Goal: Task Accomplishment & Management: Use online tool/utility

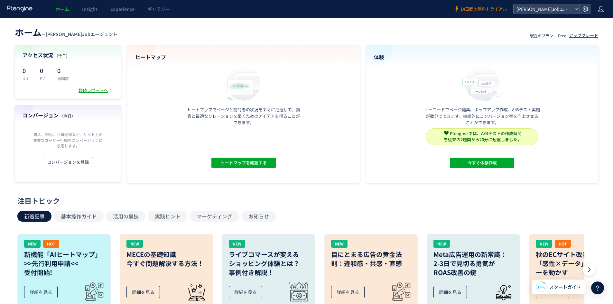
click at [96, 92] on div "数値レポートへ" at bounding box center [95, 90] width 35 height 6
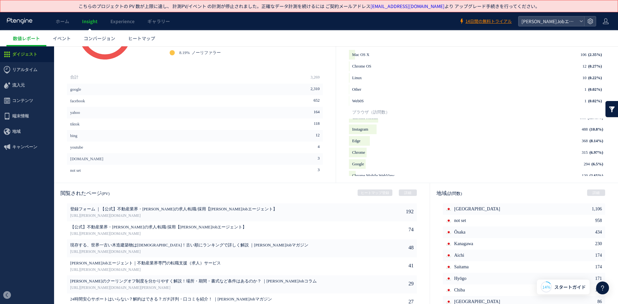
scroll to position [281, 0]
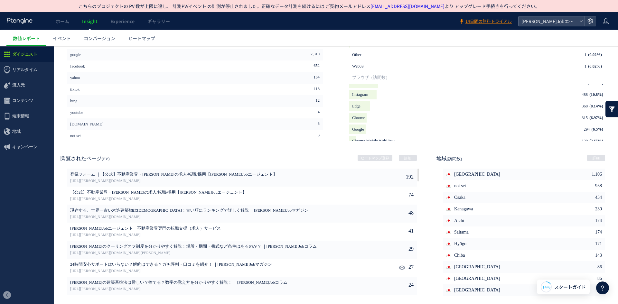
click at [189, 265] on span "24時間安心サポートはいらない？解約はできる？ガチ評判・口コミを紹介！ ｜[PERSON_NAME]Jobマガジン" at bounding box center [212, 265] width 285 height 6
click at [142, 269] on link "[URL][PERSON_NAME][DOMAIN_NAME]" at bounding box center [212, 271] width 285 height 6
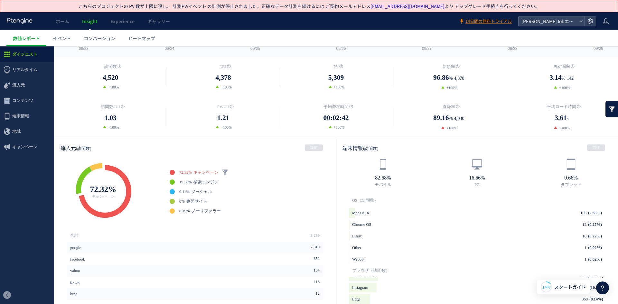
scroll to position [56, 0]
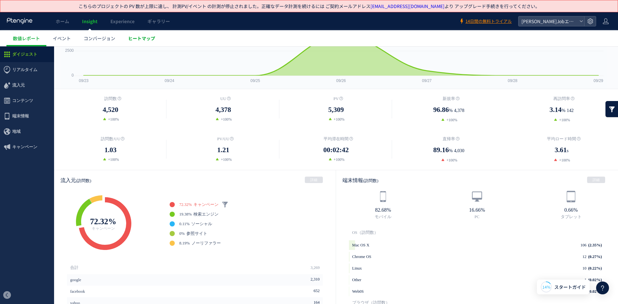
click at [150, 34] on link "ヒートマップ" at bounding box center [142, 38] width 40 height 16
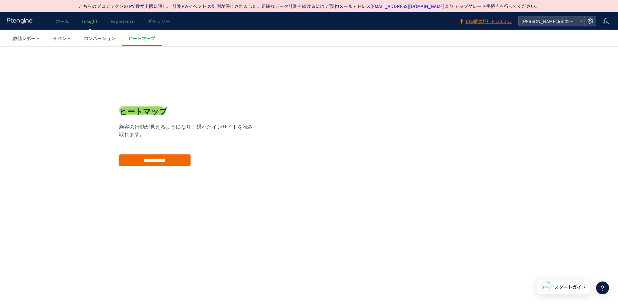
click at [165, 158] on input "**********" at bounding box center [154, 160] width 71 height 12
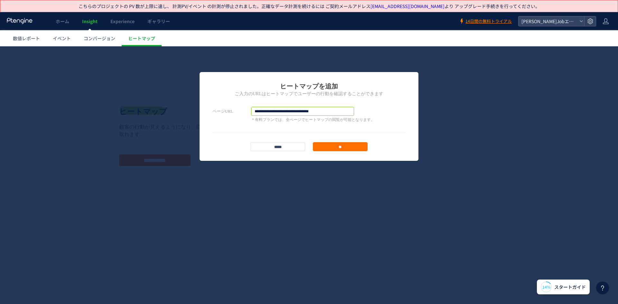
click at [324, 108] on input "**********" at bounding box center [302, 111] width 103 height 9
paste input "**********"
type input "**********"
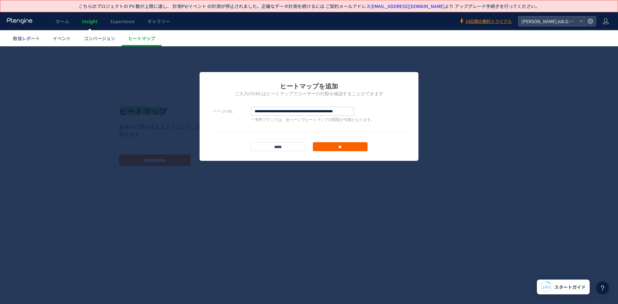
click at [330, 147] on input "**" at bounding box center [340, 146] width 55 height 9
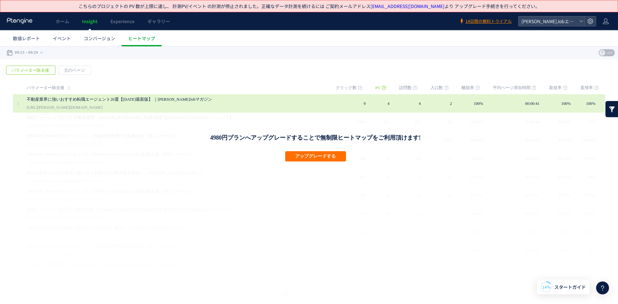
click at [150, 101] on link "不動産業界に強いおすすめ転職エージェント20選【[DATE]最新版】 ｜[PERSON_NAME]Jobマガジン" at bounding box center [175, 100] width 296 height 8
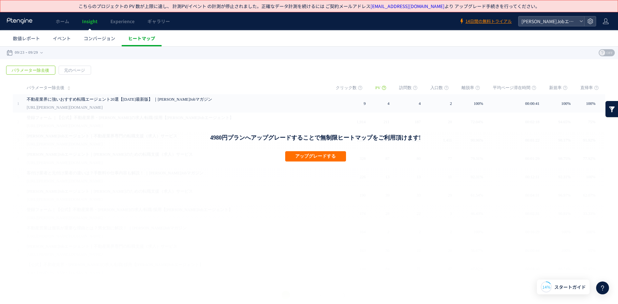
click at [142, 37] on span "ヒートマップ" at bounding box center [141, 38] width 27 height 6
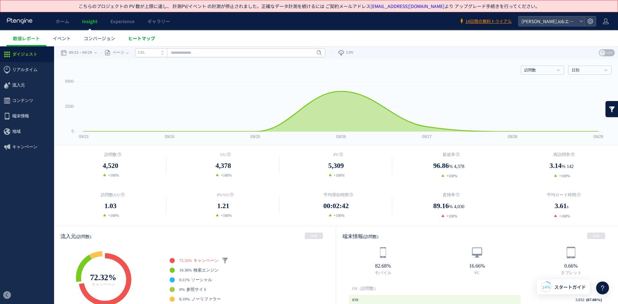
click at [133, 36] on span "ヒートマップ" at bounding box center [141, 38] width 27 height 6
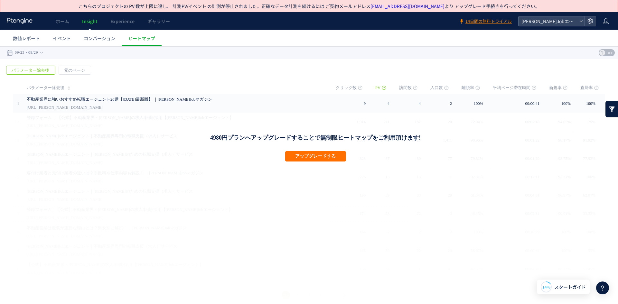
click at [38, 68] on span "パラメーター除去後" at bounding box center [30, 70] width 48 height 9
click at [78, 71] on span "元のページ" at bounding box center [74, 70] width 31 height 9
click at [49, 69] on span "パラメーター除去後" at bounding box center [30, 70] width 48 height 9
click at [582, 23] on icon at bounding box center [581, 21] width 4 height 4
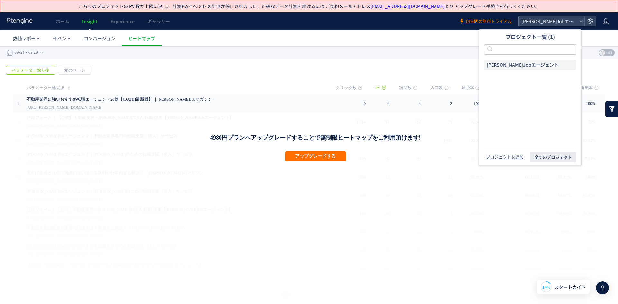
click at [467, 40] on ul "数値レポート イベント コンバージョン ヒートマップ" at bounding box center [311, 38] width 611 height 16
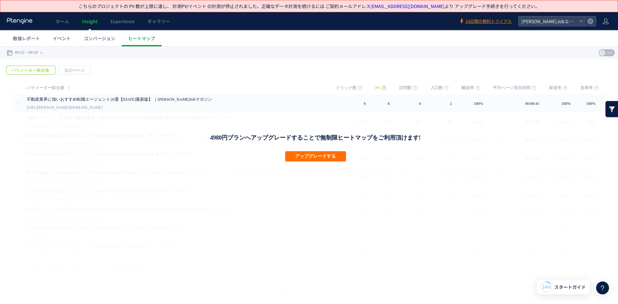
click at [599, 53] on use at bounding box center [602, 53] width 6 height 6
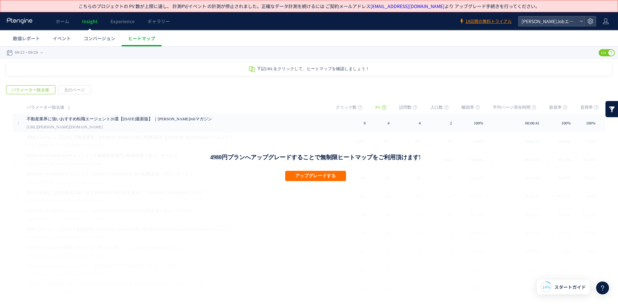
click at [599, 53] on span "ON" at bounding box center [603, 52] width 10 height 7
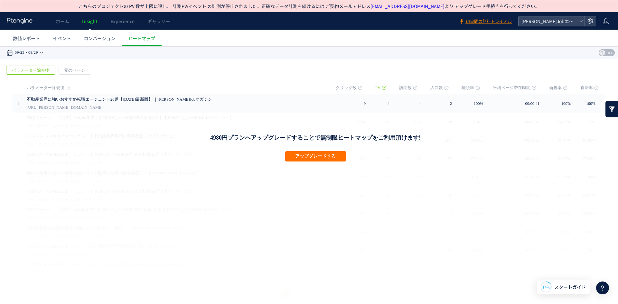
click at [43, 52] on div "09/23 09/29" at bounding box center [26, 52] width 41 height 13
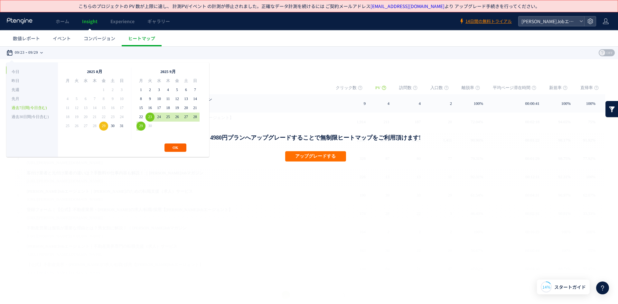
click at [181, 147] on button "OK" at bounding box center [175, 147] width 22 height 8
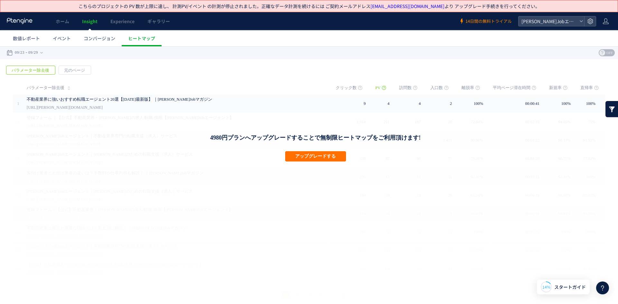
click at [487, 19] on span "14日間の無料トライアル" at bounding box center [488, 21] width 46 height 6
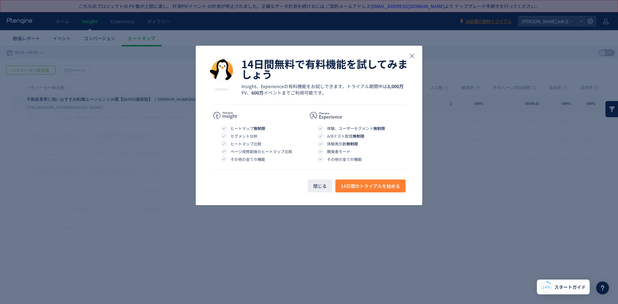
click at [360, 181] on span "14日間のトライアルを始める" at bounding box center [370, 185] width 59 height 13
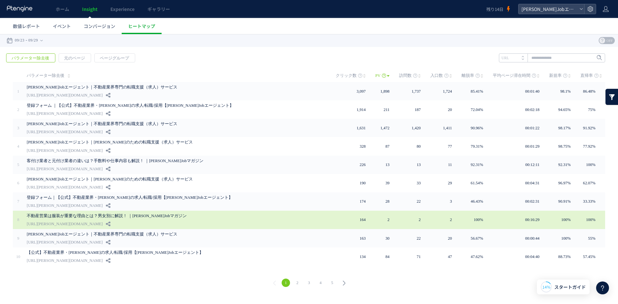
click at [201, 213] on link "不動産営業は服装が重要な理由とは？男女別に解説！ ｜[PERSON_NAME]Jobマガジン" at bounding box center [175, 216] width 296 height 8
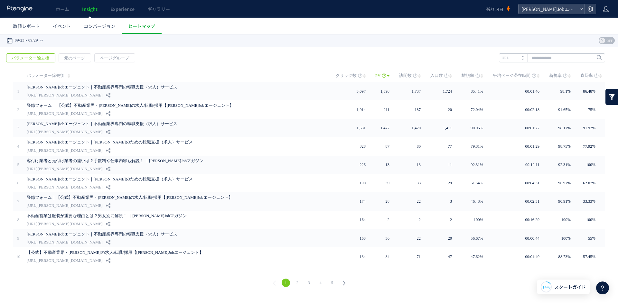
click at [38, 41] on time "09/29" at bounding box center [33, 40] width 10 height 13
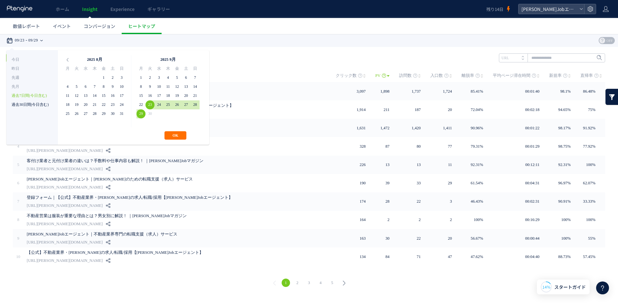
click at [26, 102] on li "過去30日間(今日含む)" at bounding box center [32, 104] width 41 height 9
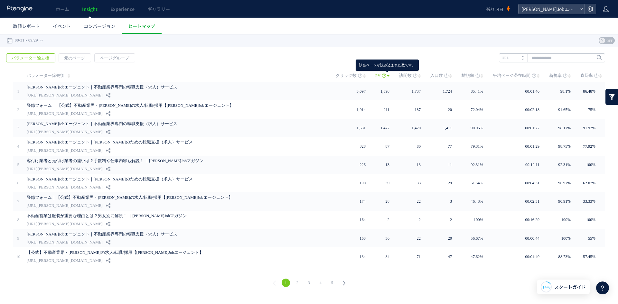
click at [386, 75] on icon at bounding box center [383, 75] width 5 height 5
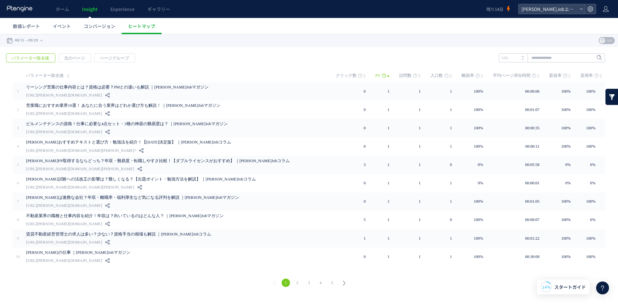
click at [389, 75] on link "PV" at bounding box center [382, 75] width 14 height 13
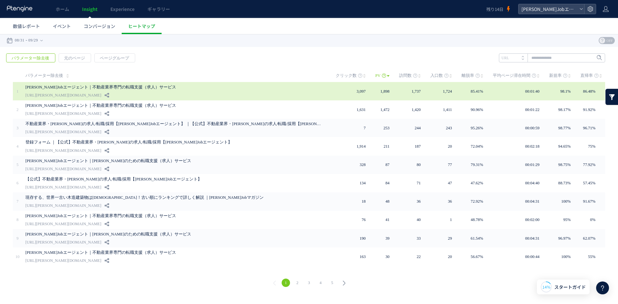
click at [260, 92] on div "[PERSON_NAME]Jobエージェント｜不動産業界専門の転職支援（求人）サービス [URL][PERSON_NAME][DOMAIN_NAME]" at bounding box center [175, 91] width 301 height 18
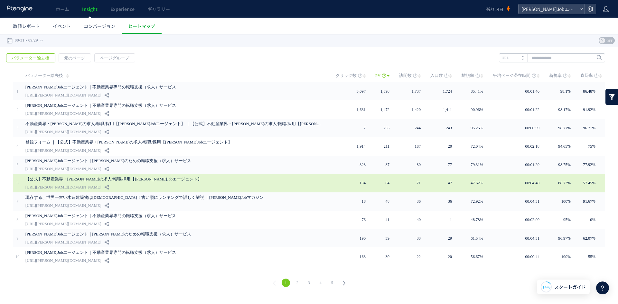
click at [284, 179] on link "【公式】不動産業界・[PERSON_NAME]の求人/転職/採用【[PERSON_NAME]Jobエージェント】" at bounding box center [173, 179] width 296 height 8
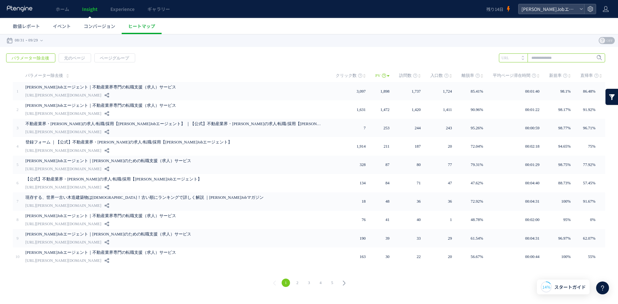
click at [563, 60] on input "text" at bounding box center [552, 57] width 106 height 9
type input "********"
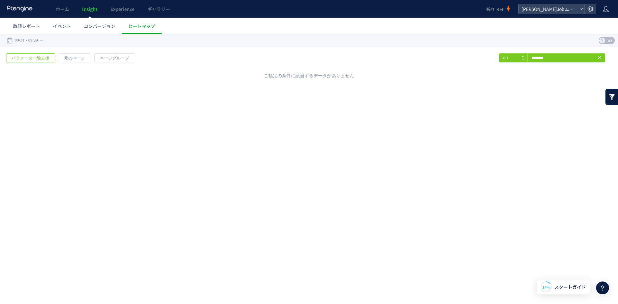
click at [600, 59] on use at bounding box center [598, 57] width 3 height 3
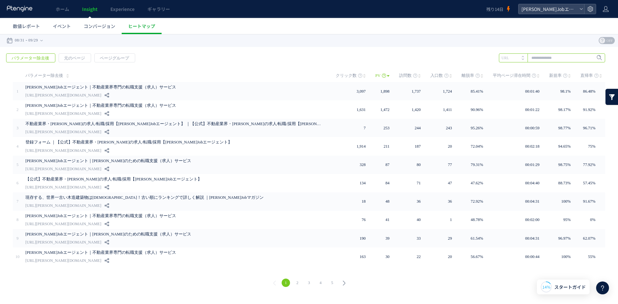
click at [560, 57] on input "text" at bounding box center [552, 57] width 106 height 9
type input "*****"
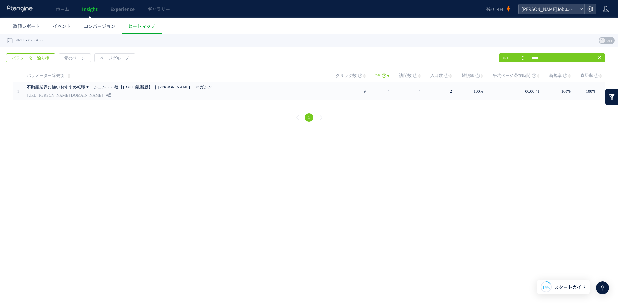
click at [600, 58] on icon at bounding box center [598, 57] width 5 height 5
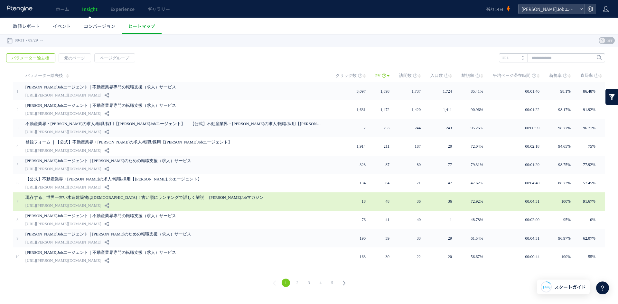
click at [275, 192] on div "現存する、世界一古い木造建築物は[DEMOGRAPHIC_DATA]！古い順にランキングで詳しく解説 ｜[PERSON_NAME]Jobマガジン [URL][…" at bounding box center [175, 201] width 301 height 18
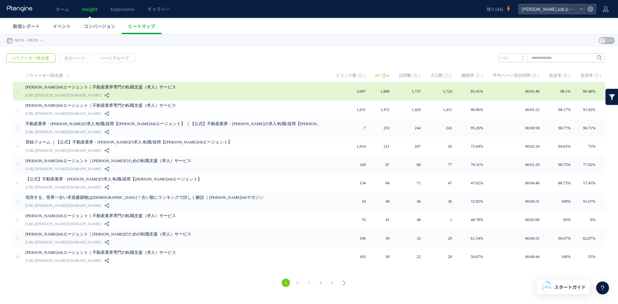
click at [185, 92] on div "[PERSON_NAME]Jobエージェント｜不動産業界専門の転職支援（求人）サービス [URL][PERSON_NAME][DOMAIN_NAME]" at bounding box center [175, 91] width 301 height 18
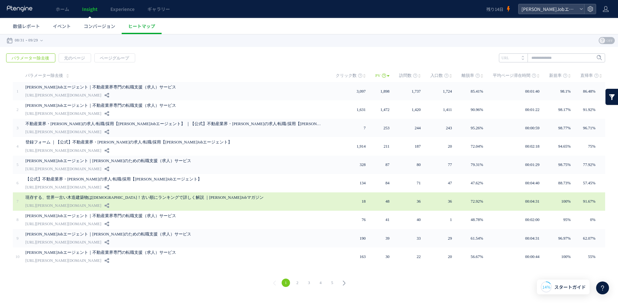
click at [235, 200] on link "現存する、世界一古い木造建築物は[DEMOGRAPHIC_DATA]！古い順にランキングで詳しく解説 ｜[PERSON_NAME]Jobマガジン" at bounding box center [173, 198] width 296 height 8
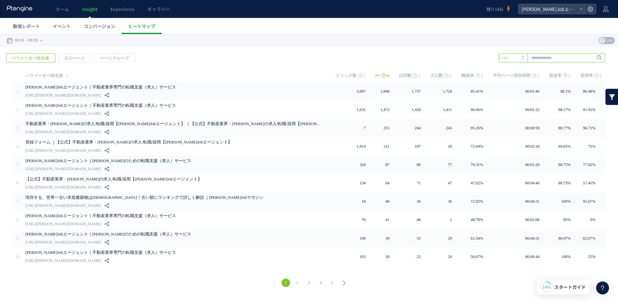
click at [571, 55] on input "text" at bounding box center [552, 57] width 106 height 9
type input "*****"
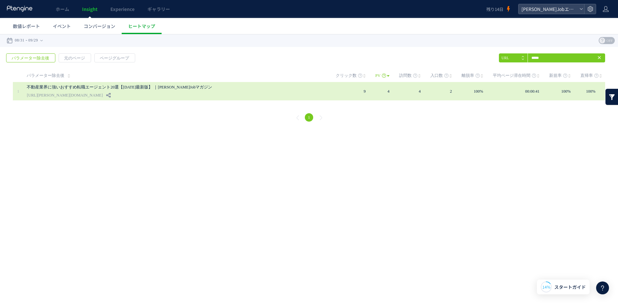
click at [273, 86] on link "不動産業界に強いおすすめ転職エージェント20選【[DATE]最新版】 ｜[PERSON_NAME]Jobマガジン" at bounding box center [175, 87] width 296 height 8
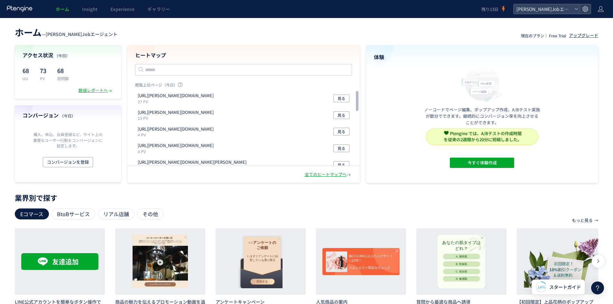
click at [556, 36] on p "現在のプラン： Free Trial" at bounding box center [543, 35] width 45 height 5
click at [598, 11] on icon at bounding box center [600, 9] width 6 height 6
click at [593, 20] on li "アカウント設定" at bounding box center [587, 25] width 48 height 10
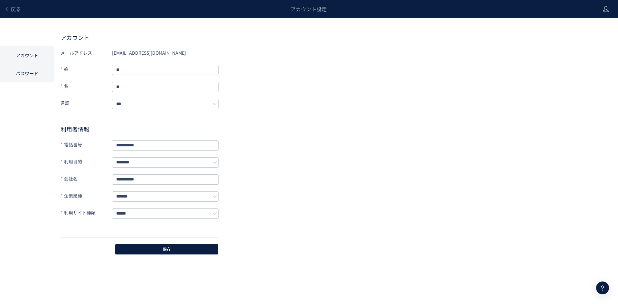
click at [22, 69] on li "パスワード" at bounding box center [27, 73] width 54 height 18
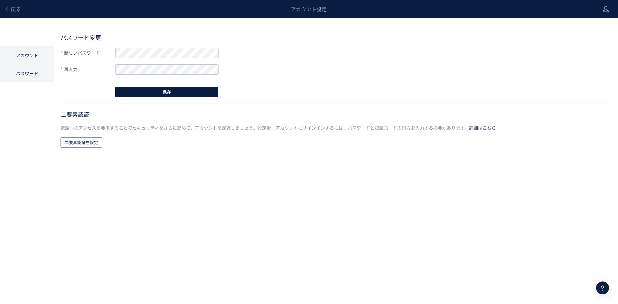
click at [23, 57] on li "アカウント" at bounding box center [27, 55] width 54 height 18
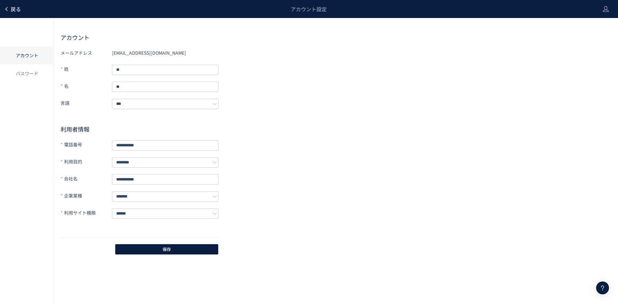
click at [9, 11] on link "戻る" at bounding box center [12, 8] width 17 height 7
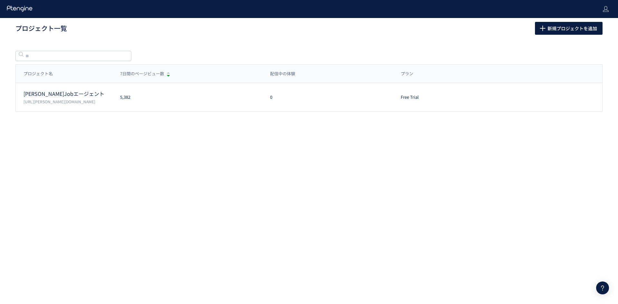
click at [610, 6] on header at bounding box center [309, 9] width 618 height 18
click at [605, 6] on icon at bounding box center [605, 9] width 6 height 6
click at [10, 7] on use at bounding box center [19, 8] width 25 height 6
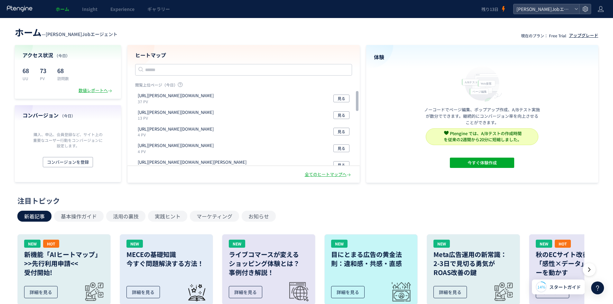
click at [584, 34] on div "アップグレード" at bounding box center [583, 35] width 29 height 6
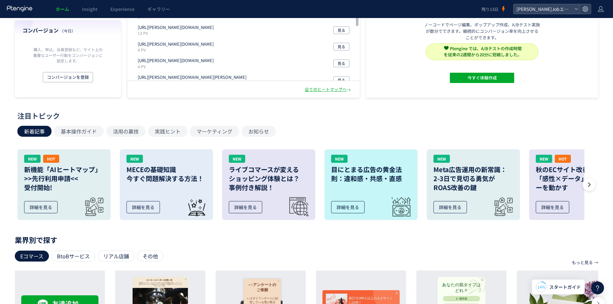
scroll to position [96, 0]
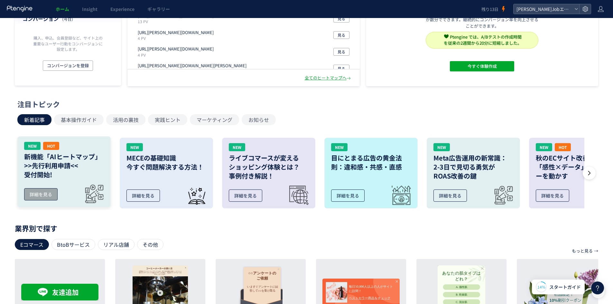
click at [61, 167] on h3 "新機能「AIヒートマップ」 >>先行利用申請<< 受付開始!" at bounding box center [64, 165] width 80 height 27
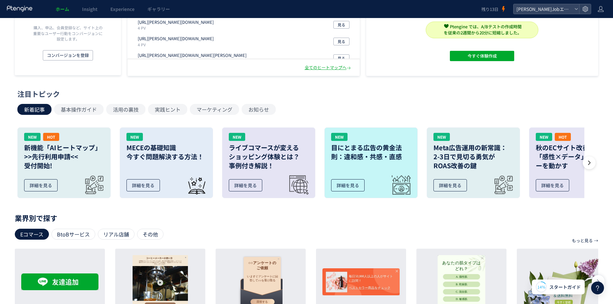
scroll to position [0, 0]
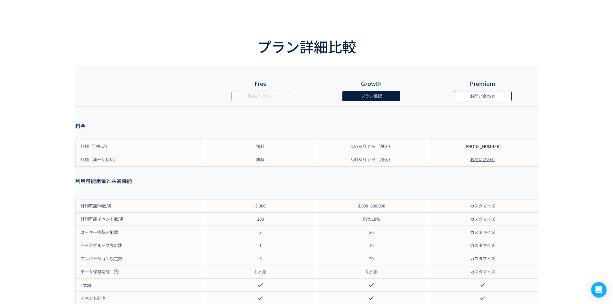
scroll to position [611, 0]
